Goal: Register for event/course

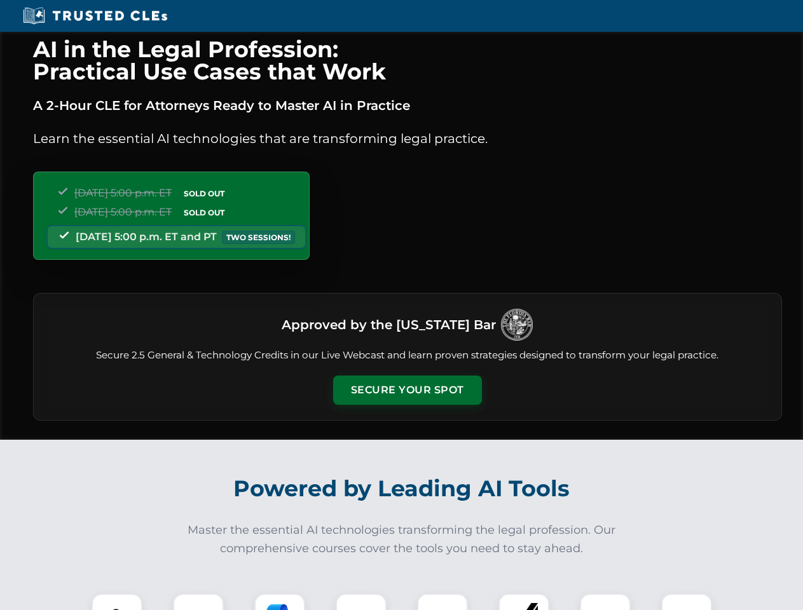
click at [407, 390] on button "Secure Your Spot" at bounding box center [407, 390] width 149 height 29
click at [117, 602] on img at bounding box center [117, 619] width 37 height 37
